Goal: Find contact information: Find contact information

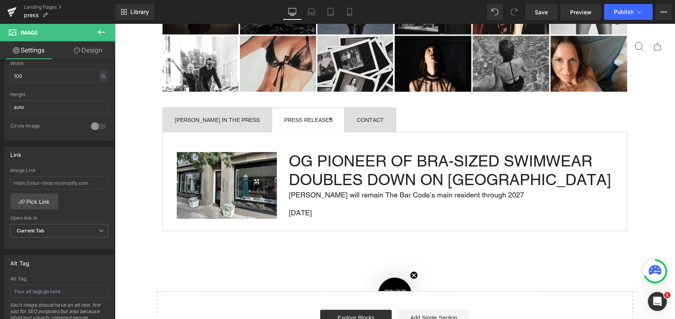
scroll to position [277, 0]
click at [355, 116] on span "CONTACT Text Block" at bounding box center [369, 120] width 51 height 24
click at [356, 120] on div "CONTACT" at bounding box center [369, 120] width 27 height 6
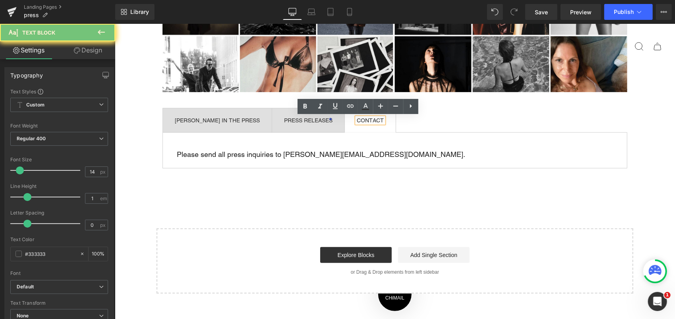
click at [356, 120] on div "CONTACT" at bounding box center [369, 120] width 27 height 6
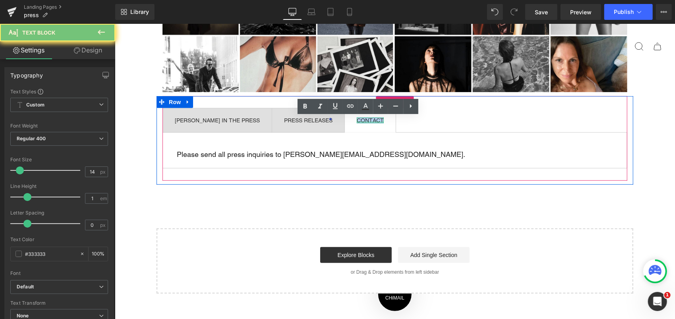
click at [356, 120] on div "CONTACT Text Block" at bounding box center [369, 120] width 27 height 6
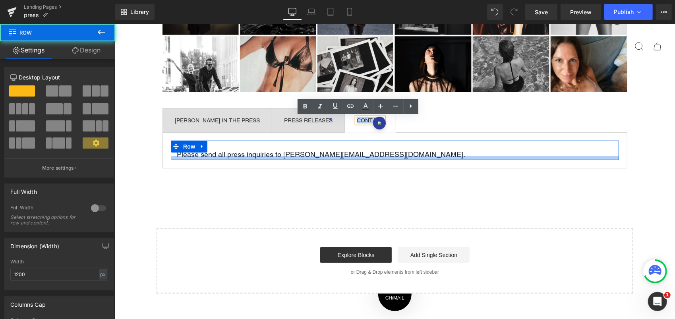
click at [286, 156] on div at bounding box center [394, 158] width 448 height 4
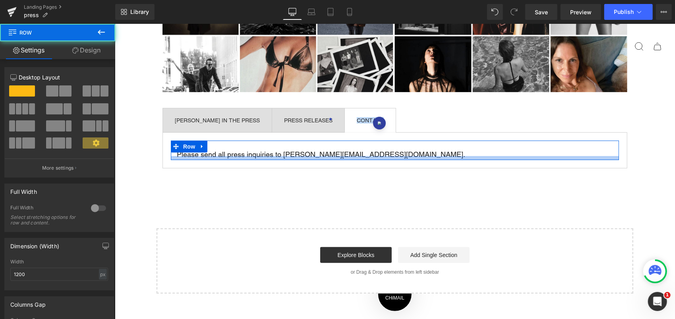
click at [286, 156] on div at bounding box center [394, 158] width 448 height 4
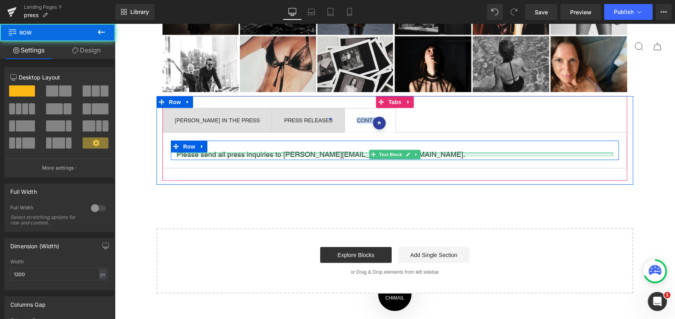
click at [278, 152] on div at bounding box center [394, 153] width 436 height 2
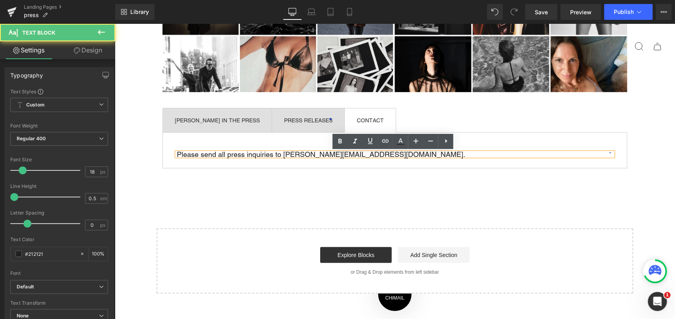
click at [280, 152] on p "Please send all press inquiries to [PERSON_NAME][EMAIL_ADDRESS][DOMAIN_NAME]." at bounding box center [394, 154] width 436 height 4
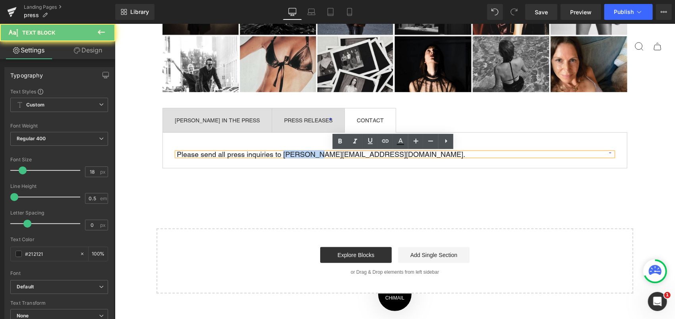
click at [280, 152] on p "Please send all press inquiries to [PERSON_NAME][EMAIL_ADDRESS][DOMAIN_NAME]." at bounding box center [394, 154] width 436 height 4
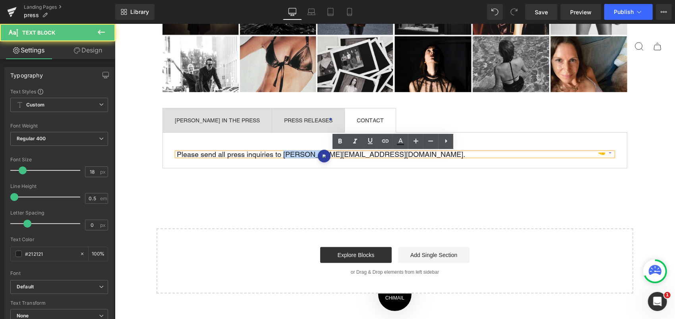
click at [282, 152] on p "Please send all press inquiries to [PERSON_NAME][EMAIL_ADDRESS][DOMAIN_NAME]." at bounding box center [394, 154] width 436 height 4
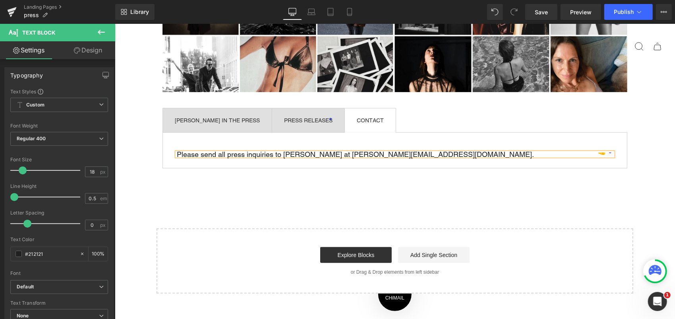
click at [312, 154] on p "Please send all press inquiries to [PERSON_NAME] at [PERSON_NAME][EMAIL_ADDRESS…" at bounding box center [394, 154] width 436 height 4
click at [321, 154] on p "Please send all press inquiries to [PERSON_NAME] (Content + Marketing) at [PERS…" at bounding box center [394, 154] width 436 height 4
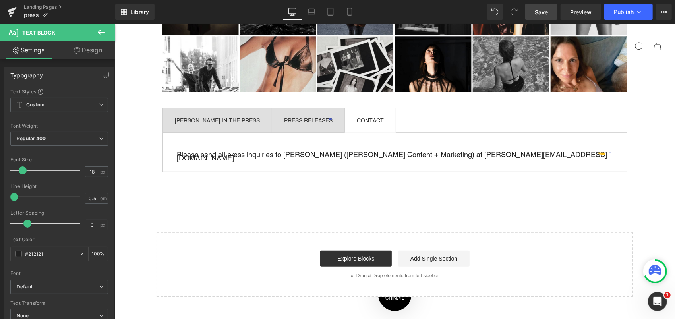
click at [550, 12] on link "Save" at bounding box center [541, 12] width 32 height 16
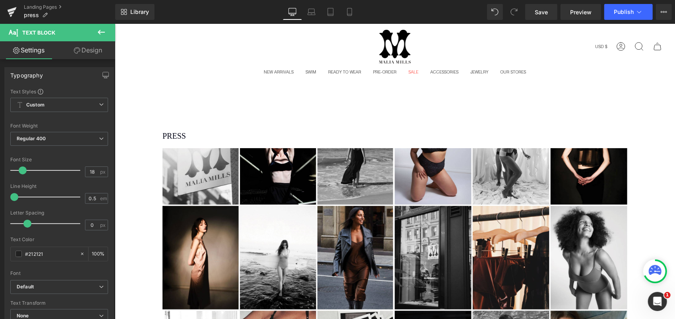
scroll to position [0, 0]
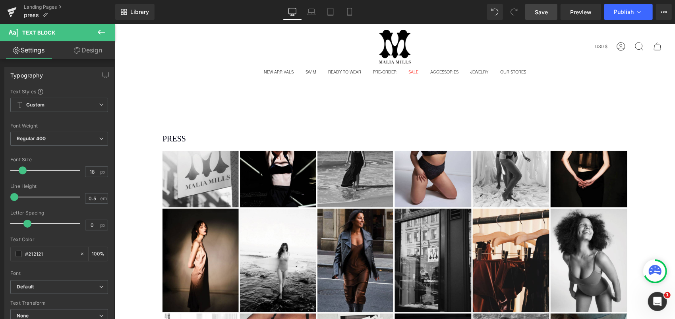
click at [550, 16] on link "Save" at bounding box center [541, 12] width 32 height 16
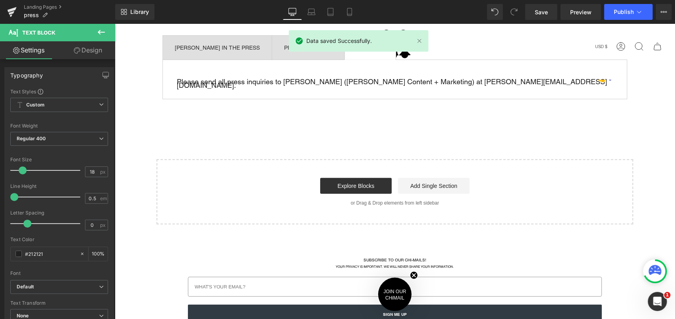
scroll to position [284, 0]
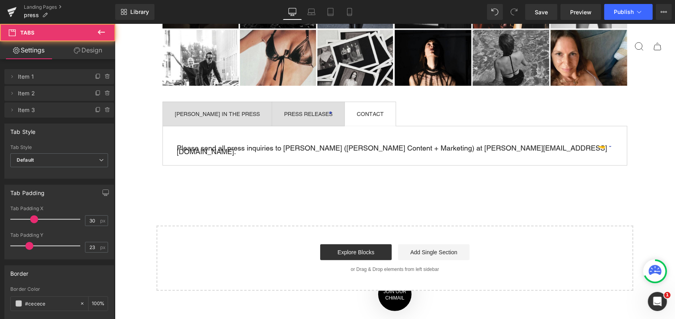
click at [285, 119] on span "PRESS RELEASES Text Block" at bounding box center [308, 114] width 72 height 24
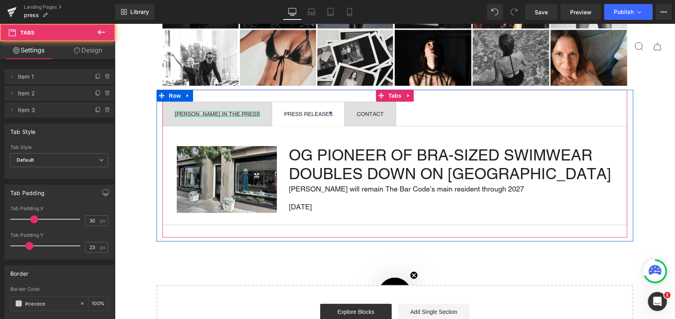
click at [217, 114] on div at bounding box center [216, 115] width 85 height 2
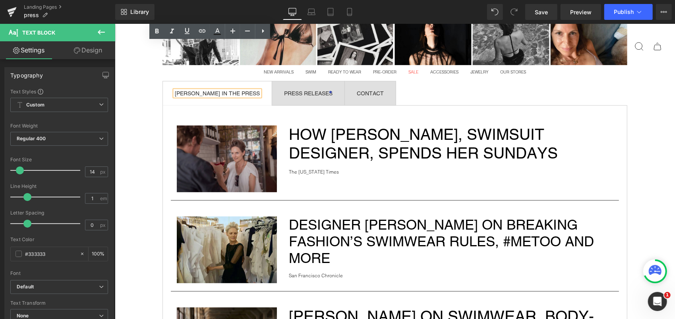
scroll to position [149, 0]
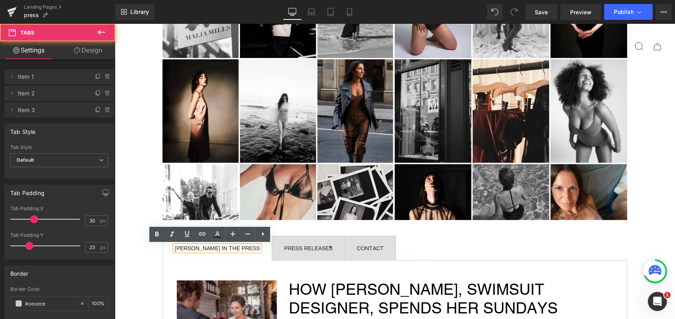
click at [313, 243] on span "PRESS RELEASES Text Block" at bounding box center [308, 248] width 72 height 24
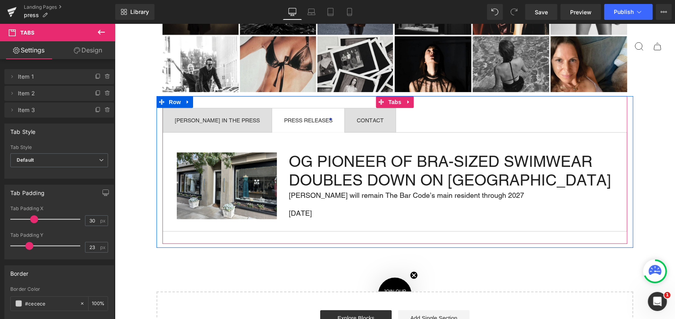
scroll to position [264, 0]
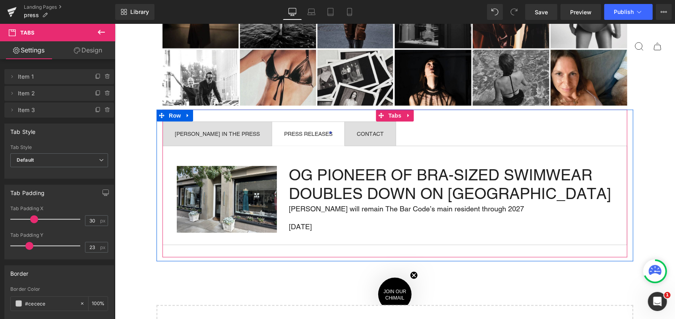
click at [356, 133] on div "CONTACT" at bounding box center [369, 134] width 27 height 6
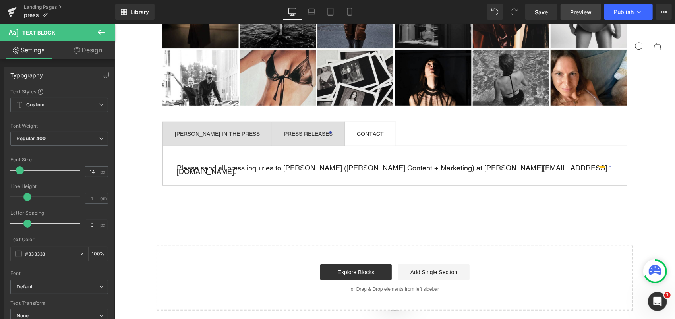
click at [577, 9] on span "Preview" at bounding box center [580, 12] width 21 height 8
